Goal: Task Accomplishment & Management: Use online tool/utility

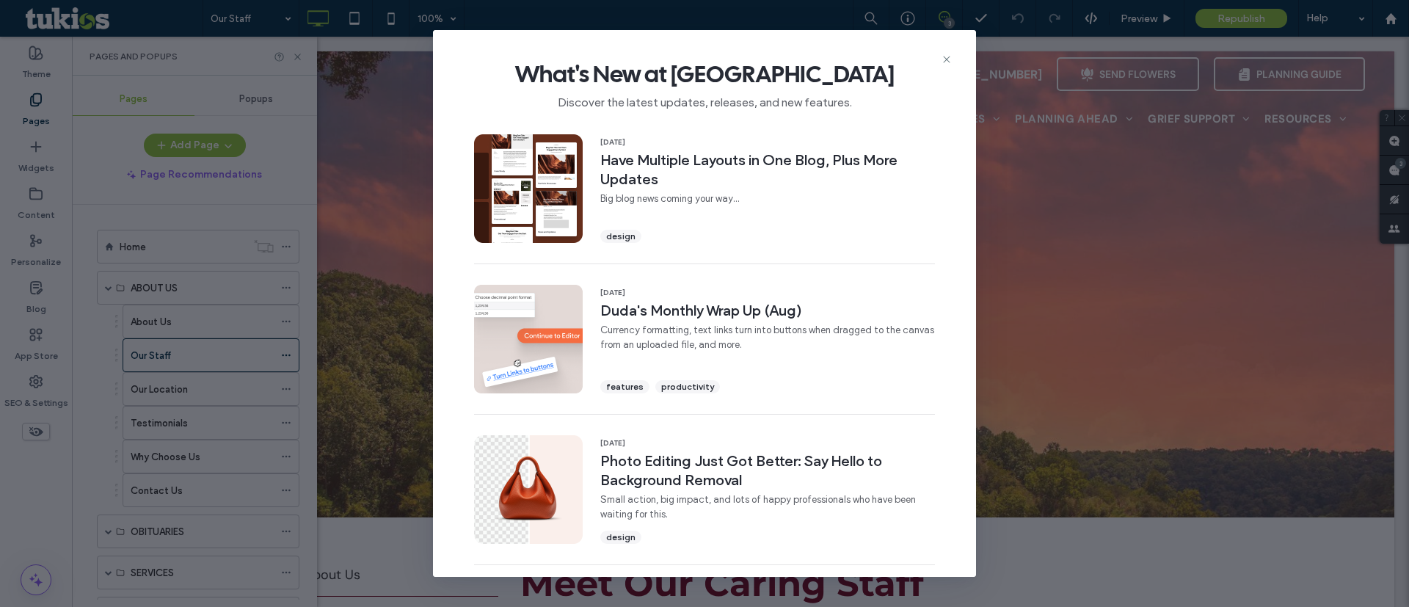
click at [940, 59] on span "What's New at [GEOGRAPHIC_DATA]" at bounding box center [705, 73] width 496 height 29
click at [949, 59] on icon at bounding box center [947, 60] width 12 height 12
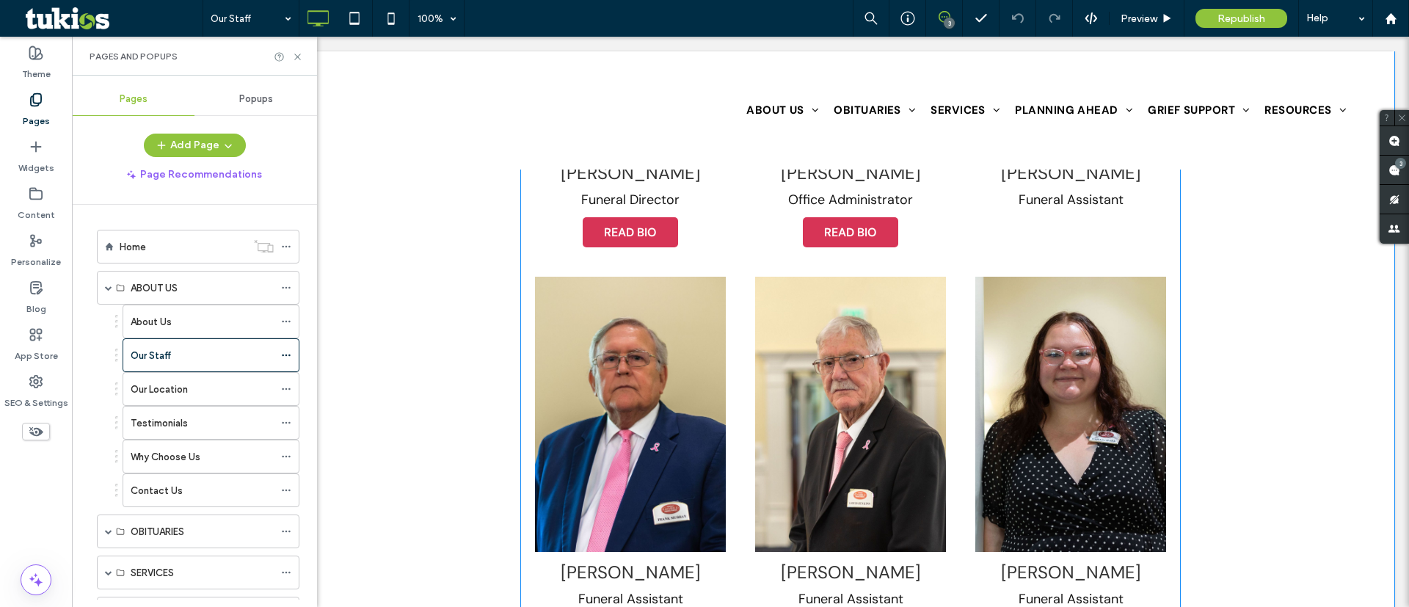
scroll to position [1180, 0]
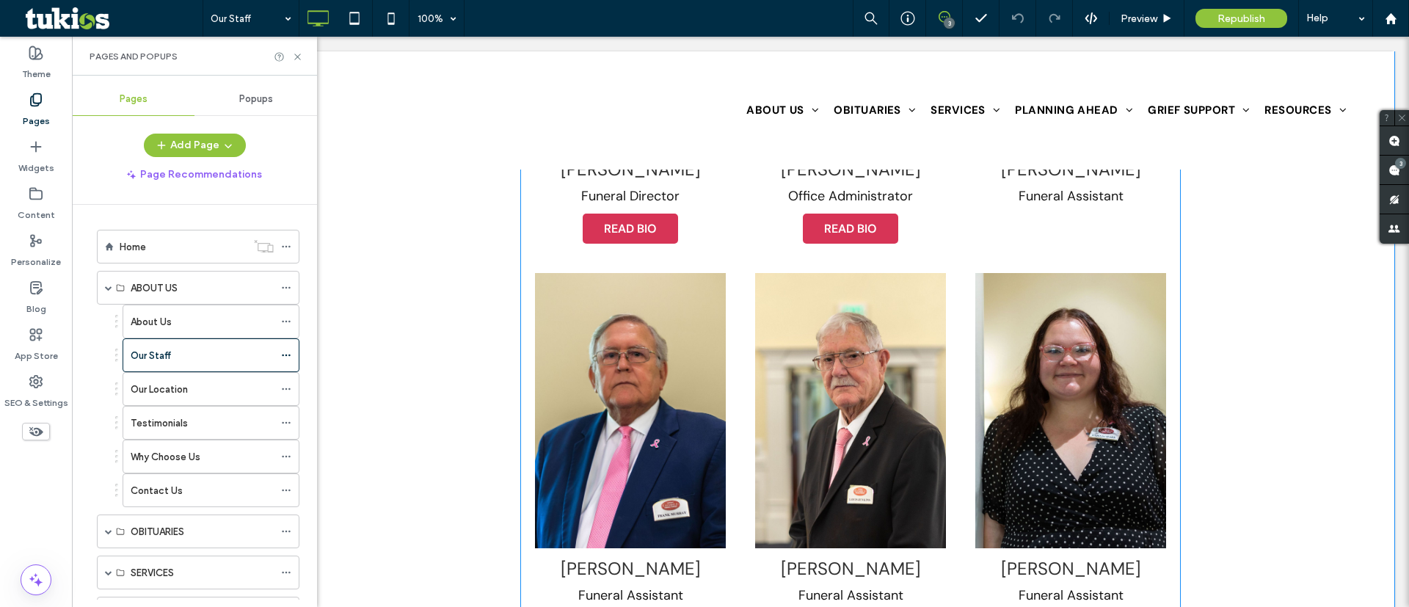
click at [797, 417] on span at bounding box center [850, 466] width 661 height 2013
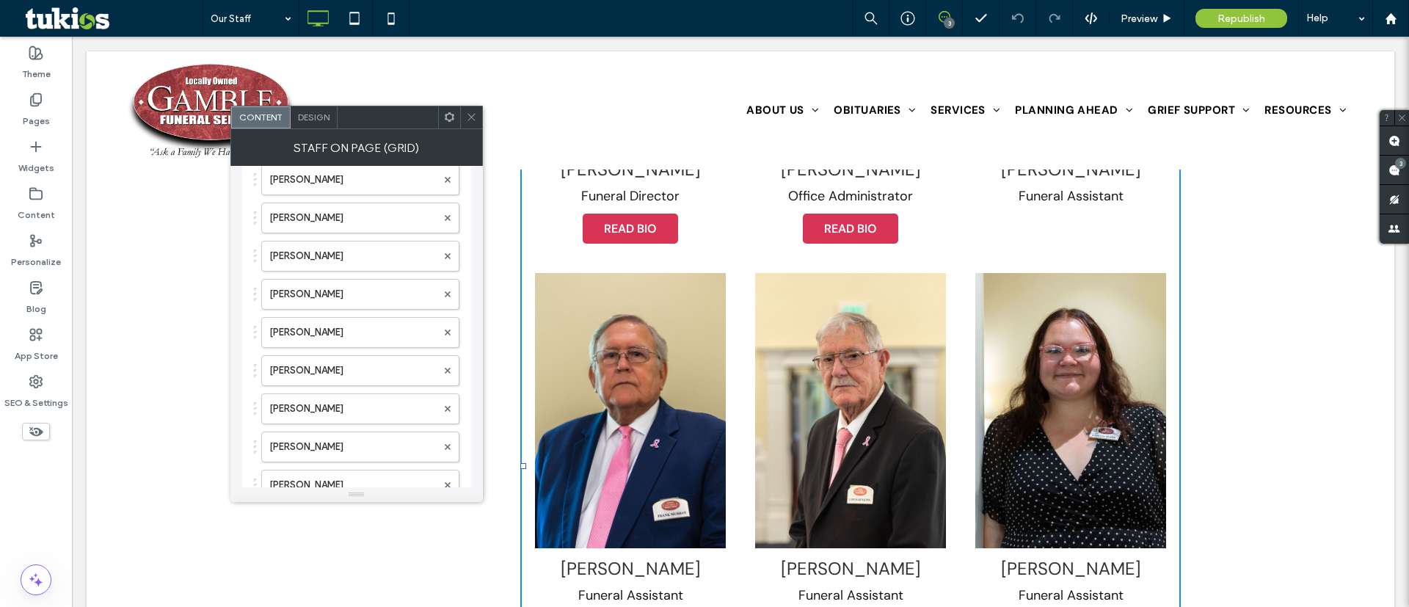
scroll to position [88, 0]
drag, startPoint x: 314, startPoint y: 448, endPoint x: 342, endPoint y: 224, distance: 225.6
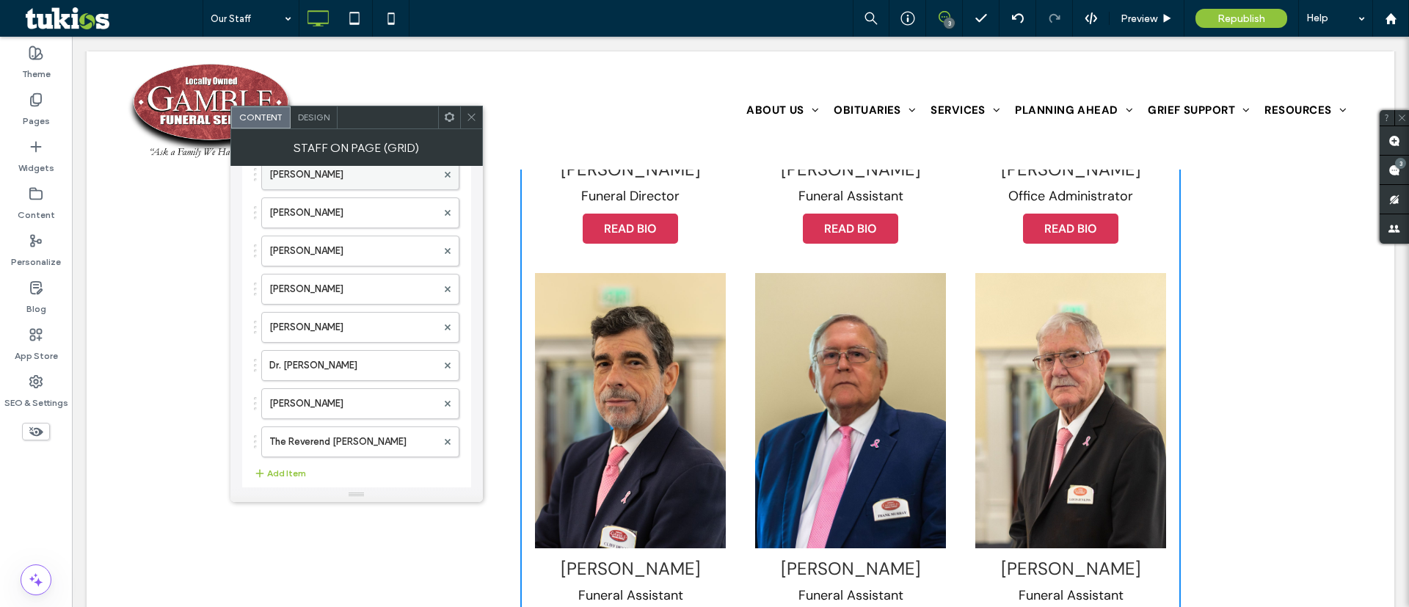
scroll to position [299, 0]
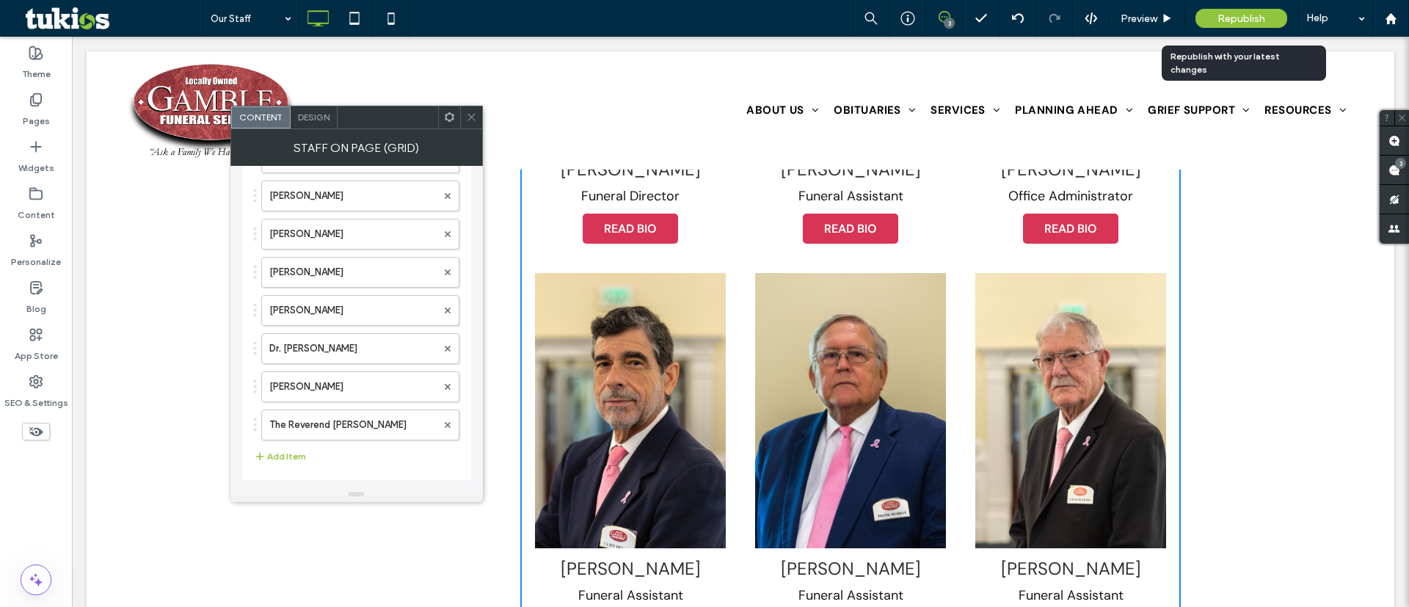
click at [1238, 22] on span "Republish" at bounding box center [1242, 18] width 48 height 12
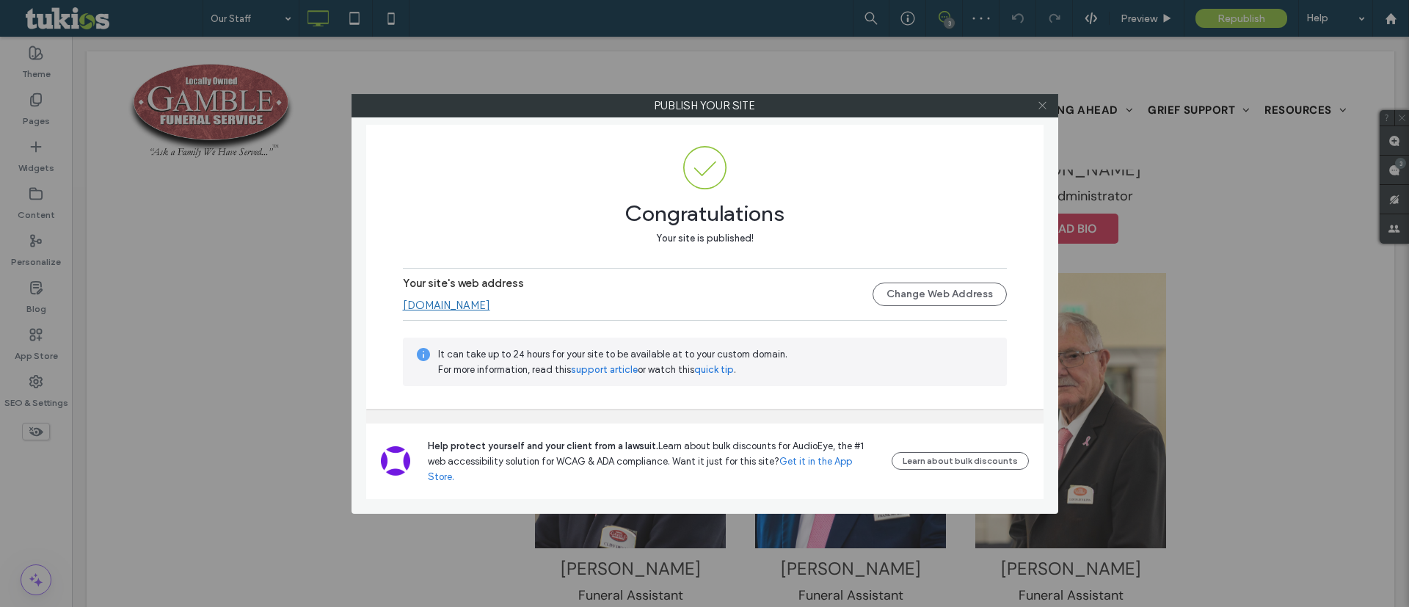
click at [1042, 106] on use at bounding box center [1042, 105] width 7 height 7
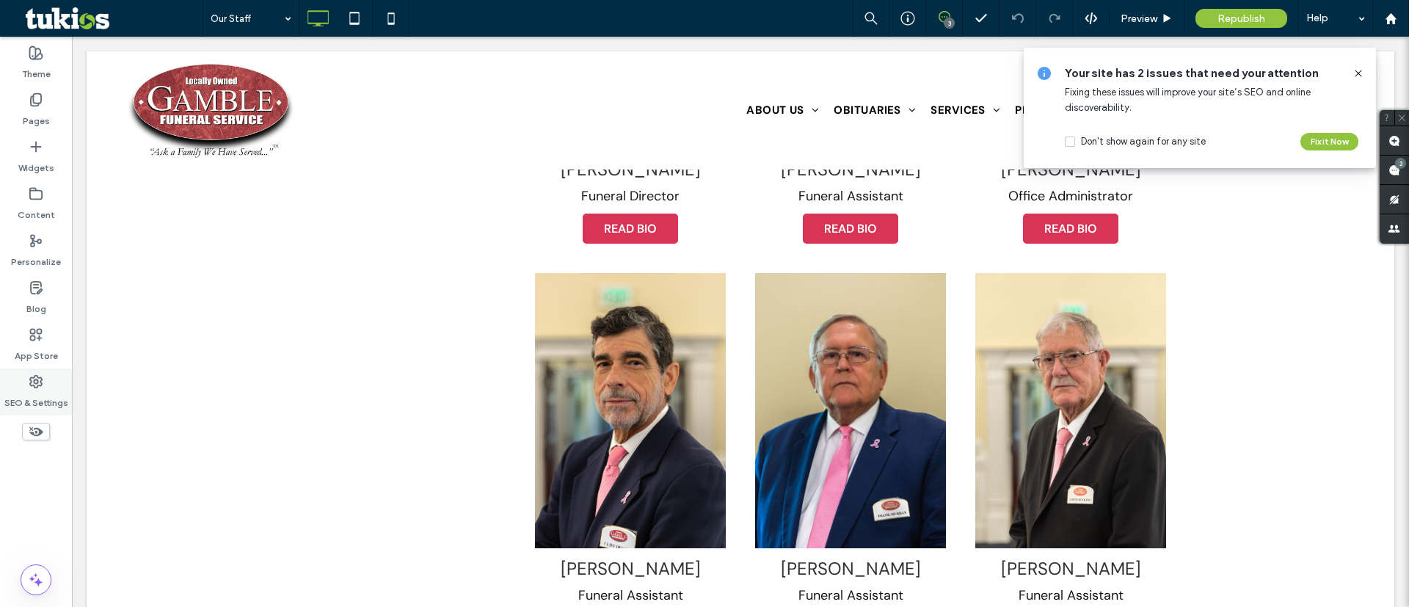
click at [37, 387] on use at bounding box center [36, 382] width 12 height 12
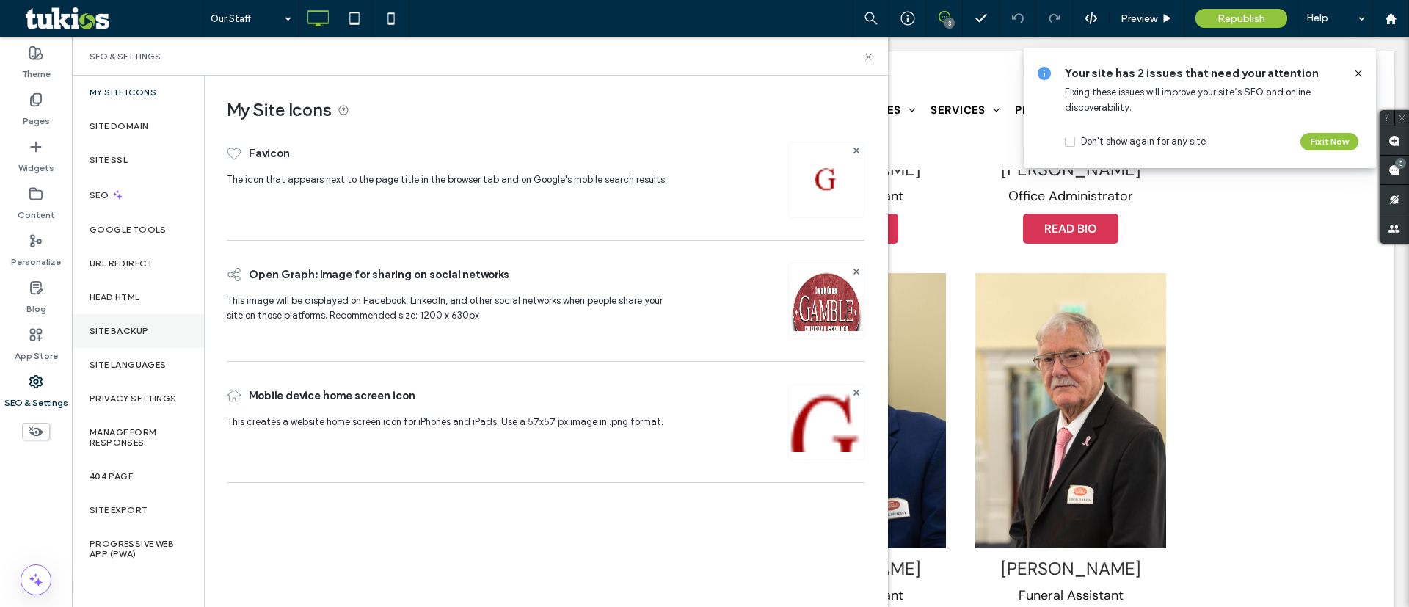
click at [141, 327] on label "Site Backup" at bounding box center [119, 331] width 59 height 10
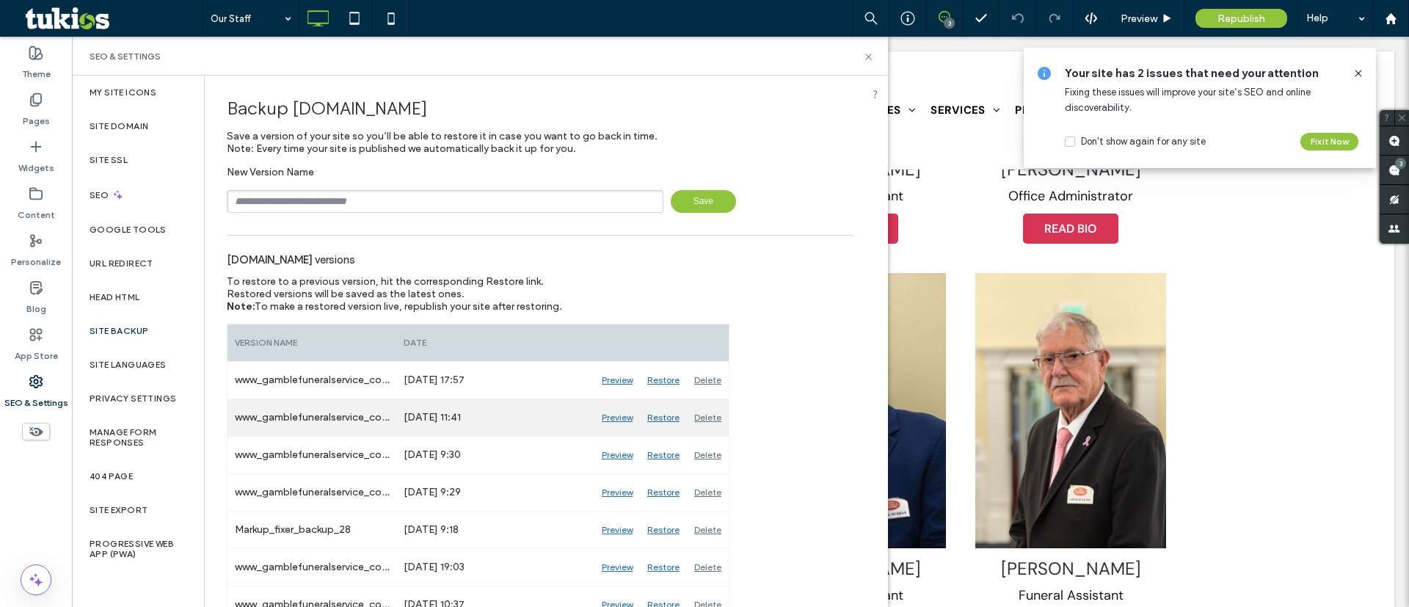
click at [661, 414] on div "Restore" at bounding box center [663, 417] width 47 height 37
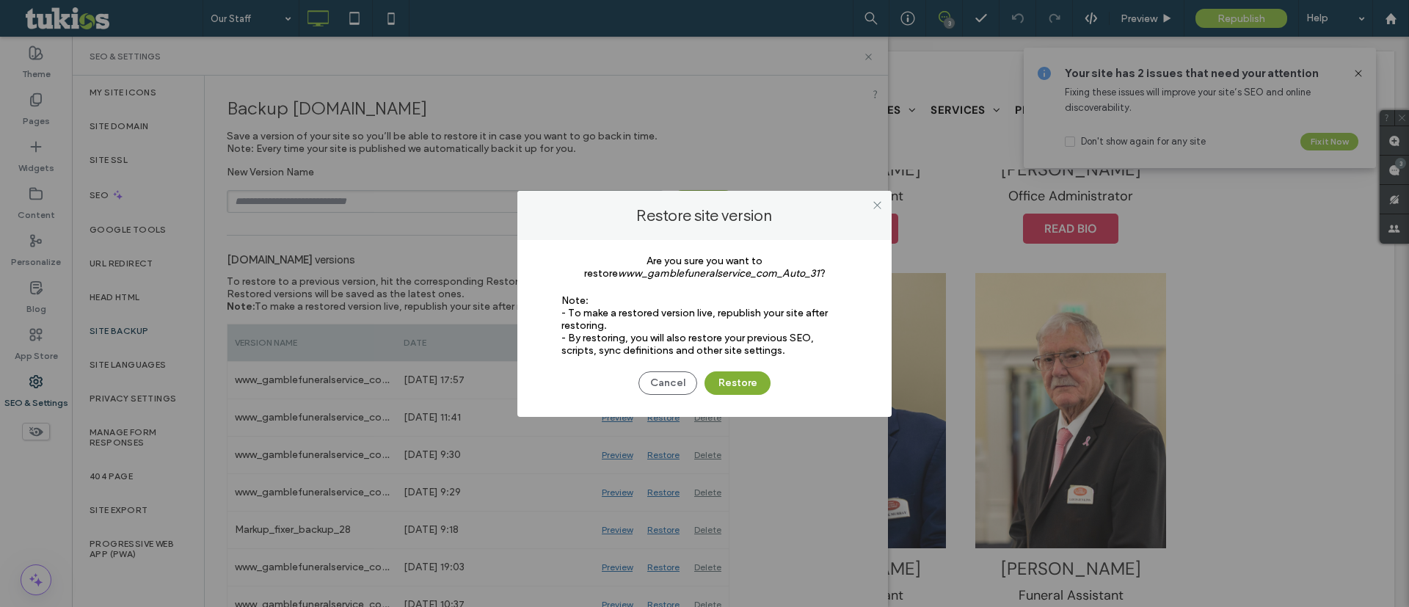
click at [728, 381] on button "Restore" at bounding box center [738, 382] width 66 height 23
